Goal: Task Accomplishment & Management: Manage account settings

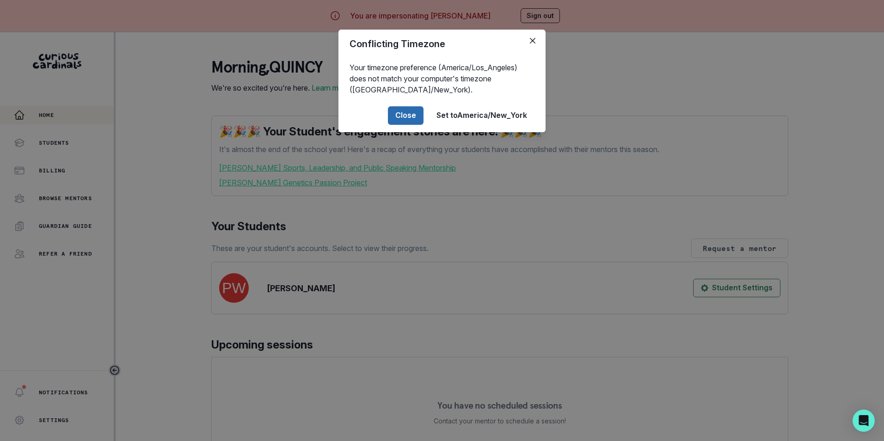
click at [402, 116] on button "Close" at bounding box center [406, 115] width 36 height 19
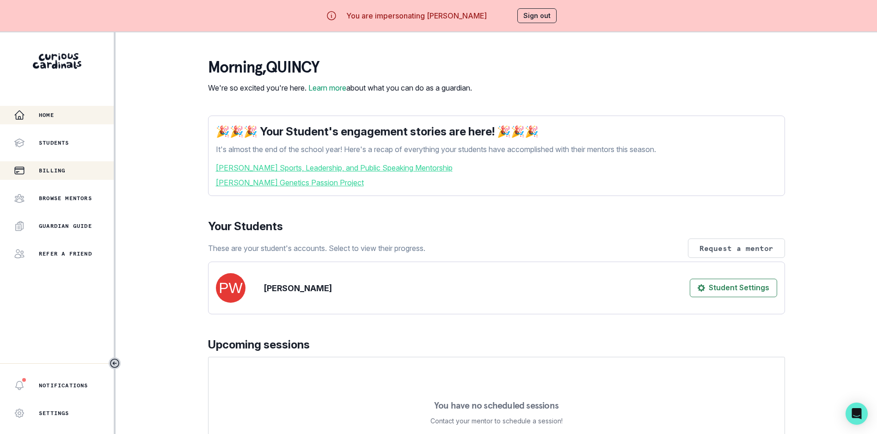
click at [58, 172] on p "Billing" at bounding box center [52, 170] width 26 height 7
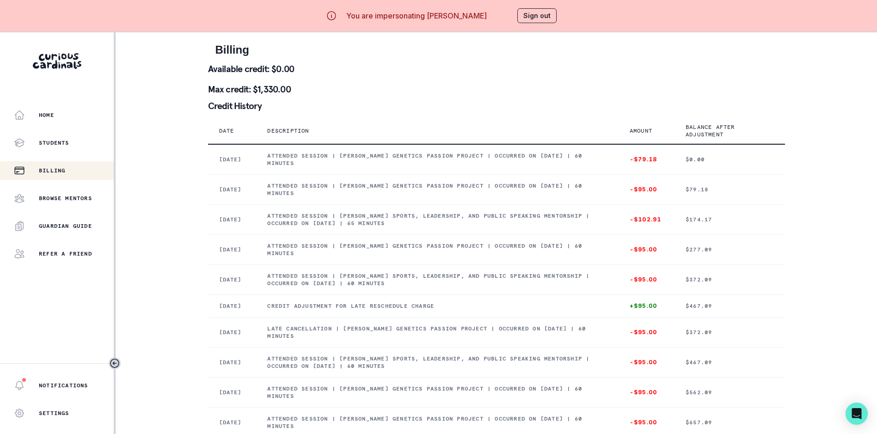
click at [541, 17] on button "Sign out" at bounding box center [537, 15] width 39 height 15
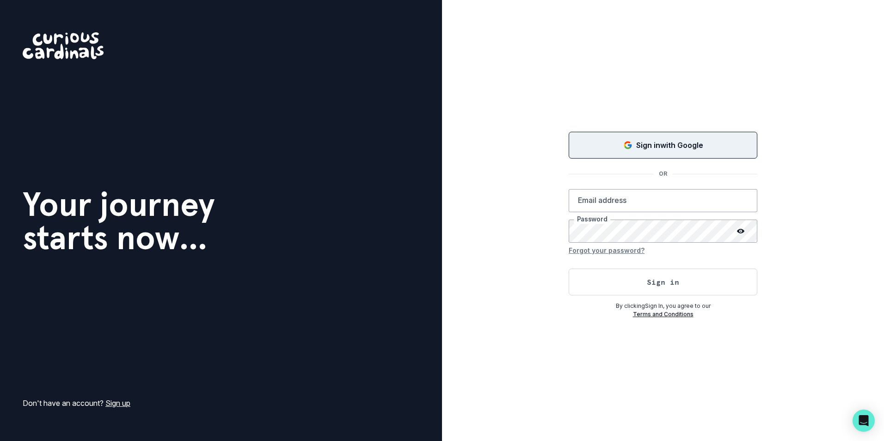
click at [638, 136] on button "Sign in with Google" at bounding box center [663, 145] width 189 height 27
